Goal: Use online tool/utility: Use online tool/utility

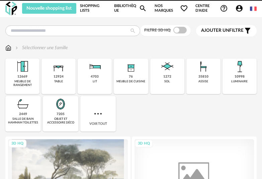
click at [13, 10] on img at bounding box center [11, 9] width 12 height 14
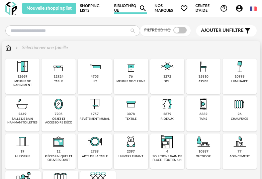
click at [237, 77] on div "10998" at bounding box center [239, 77] width 10 height 4
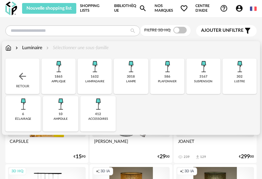
click at [207, 75] on div "3167" at bounding box center [203, 77] width 8 height 4
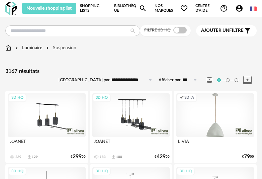
scroll to position [1, 0]
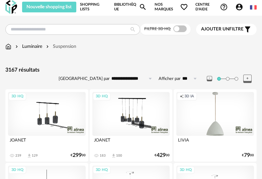
click at [136, 79] on input "**********" at bounding box center [133, 78] width 46 height 11
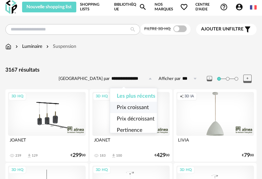
click at [138, 106] on span "Prix croissant" at bounding box center [133, 107] width 32 height 5
type input "**********"
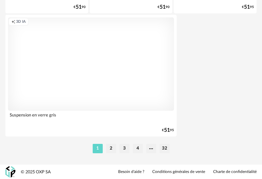
scroll to position [2494, 0]
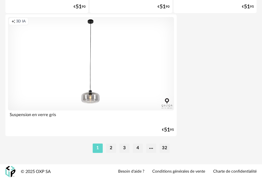
click at [115, 152] on div "1 2 3 4 32" at bounding box center [130, 148] width 251 height 11
click at [114, 151] on li "2" at bounding box center [111, 147] width 10 height 9
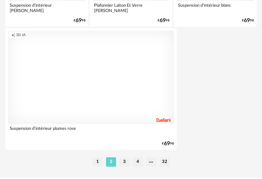
scroll to position [2494, 0]
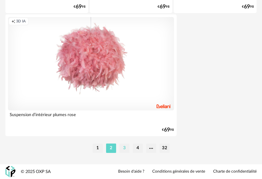
click at [127, 146] on li "3" at bounding box center [124, 147] width 10 height 9
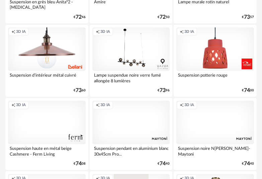
scroll to position [434, 0]
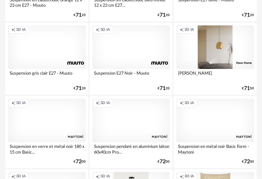
click at [217, 60] on div "Creation icon 3D IA" at bounding box center [215, 46] width 78 height 43
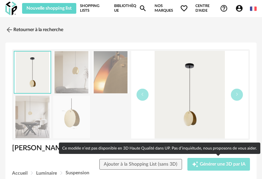
click at [210, 164] on span "Générer une 3D par IA" at bounding box center [222, 164] width 46 height 5
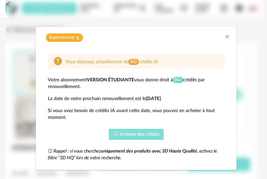
click at [155, 136] on span "Acheter des crédits" at bounding box center [139, 134] width 39 height 5
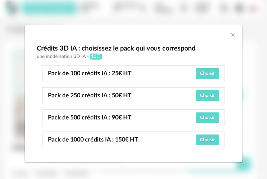
scroll to position [2, 0]
click at [204, 69] on button "Choisir" at bounding box center [207, 73] width 24 height 11
